Goal: Information Seeking & Learning: Learn about a topic

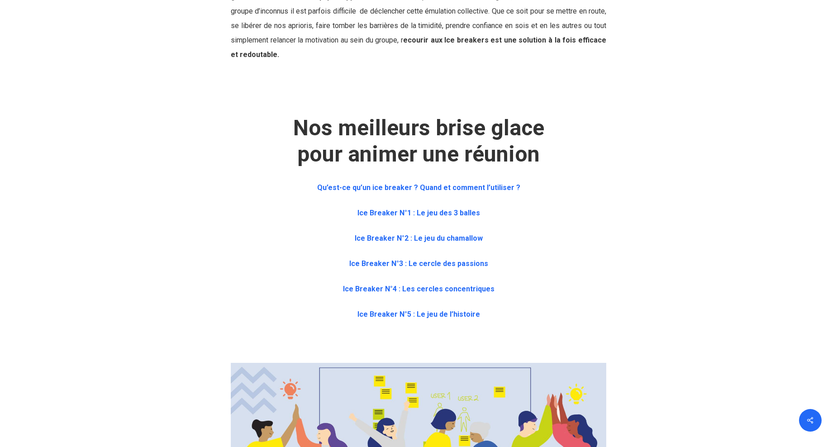
scroll to position [362, 0]
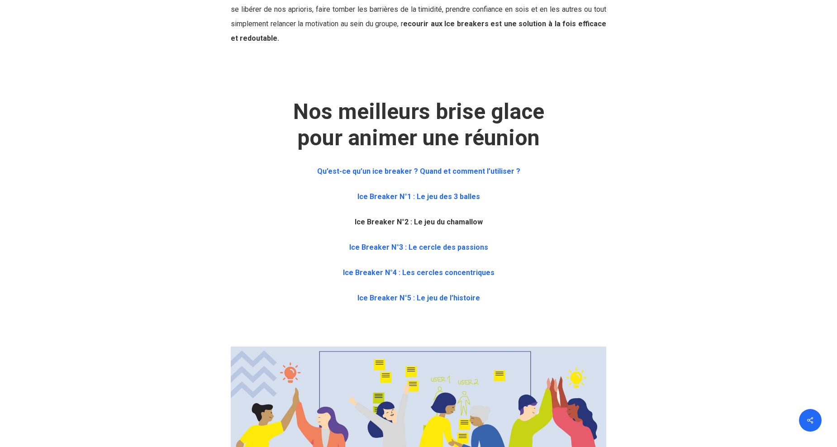
click at [385, 222] on b "Ice Breaker N°2 : Le jeu du chamallow" at bounding box center [418, 221] width 128 height 9
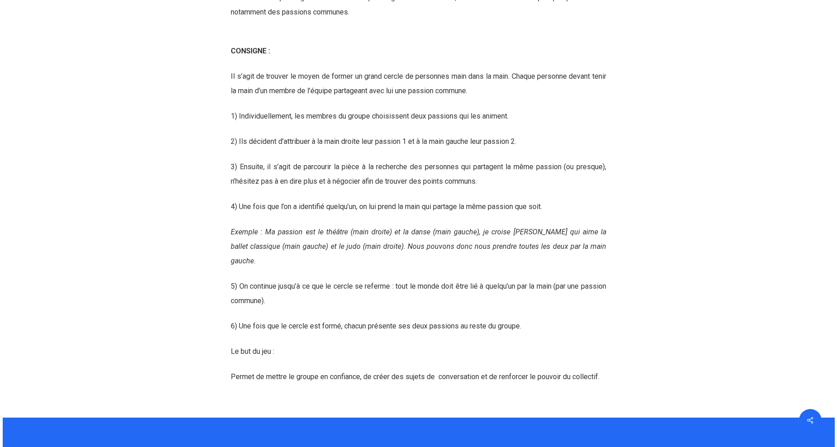
scroll to position [2727, 0]
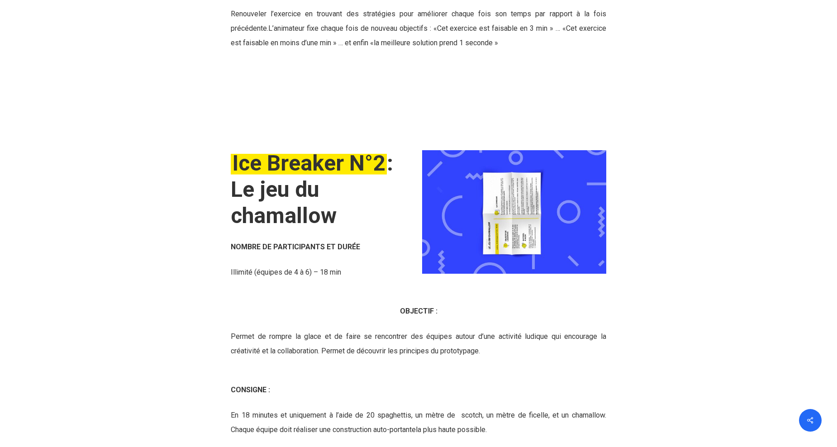
scroll to position [1899, 0]
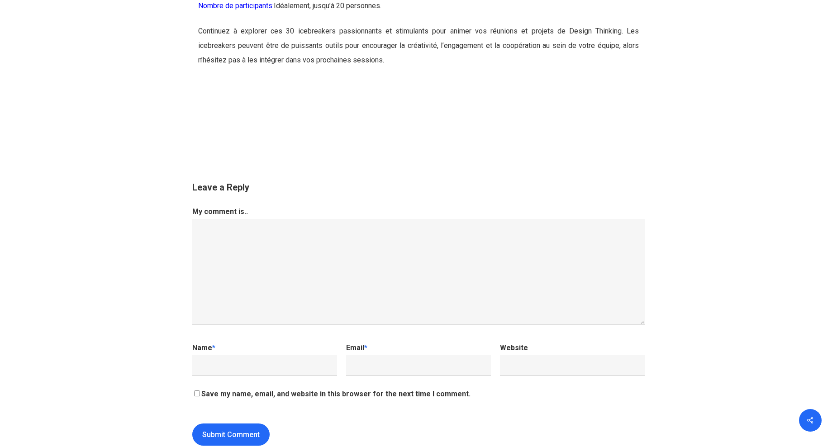
scroll to position [9405, 0]
